Goal: Complete application form

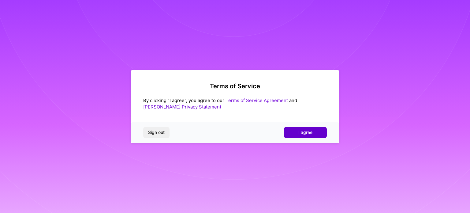
click at [322, 135] on button "I agree" at bounding box center [305, 132] width 43 height 11
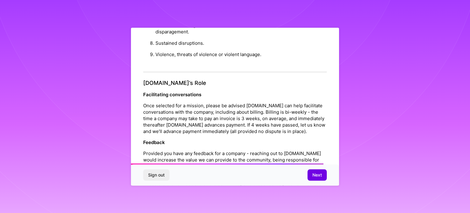
scroll to position [709, 0]
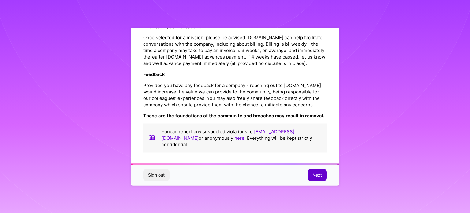
click at [316, 176] on span "Next" at bounding box center [316, 175] width 9 height 6
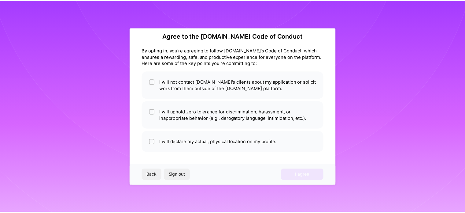
scroll to position [7, 0]
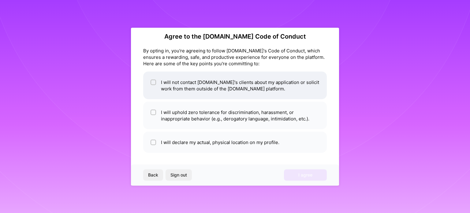
drag, startPoint x: 186, startPoint y: 83, endPoint x: 185, endPoint y: 88, distance: 4.6
click at [186, 83] on li "I will not contact [DOMAIN_NAME]'s clients about my application or solicit work…" at bounding box center [235, 85] width 184 height 28
checkbox input "true"
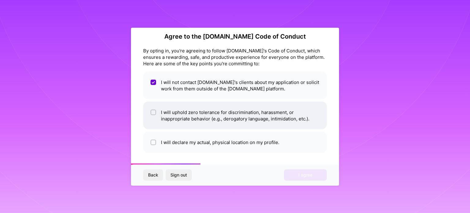
click at [183, 112] on li "I will uphold zero tolerance for discrimination, harassment, or inappropriate b…" at bounding box center [235, 115] width 184 height 28
checkbox input "true"
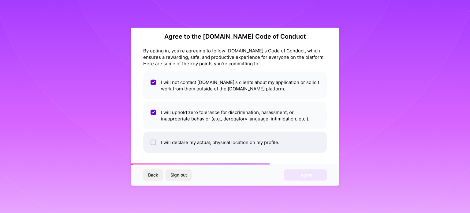
click at [181, 140] on li "I will declare my actual, physical location on my profile." at bounding box center [235, 141] width 184 height 21
checkbox input "true"
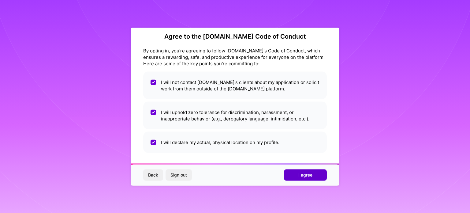
click at [309, 174] on span "I agree" at bounding box center [305, 175] width 14 height 6
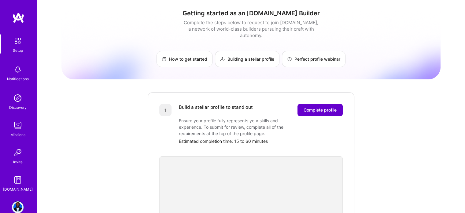
click at [318, 107] on span "Complete profile" at bounding box center [320, 110] width 33 height 6
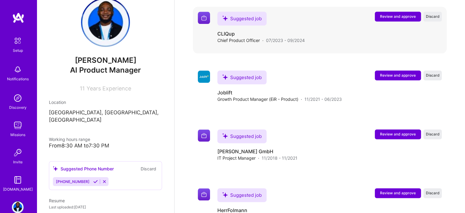
scroll to position [31, 0]
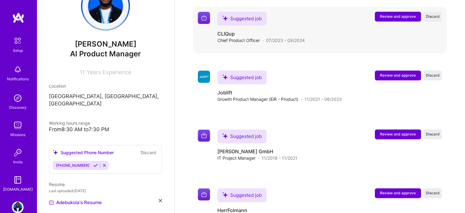
drag, startPoint x: 450, startPoint y: 0, endPoint x: 350, endPoint y: 18, distance: 102.0
click at [349, 20] on div "Suggested job CLIQup Chief Product Officer · 07/2023 - 09/2024 Review and appro…" at bounding box center [329, 28] width 225 height 32
